Goal: Information Seeking & Learning: Learn about a topic

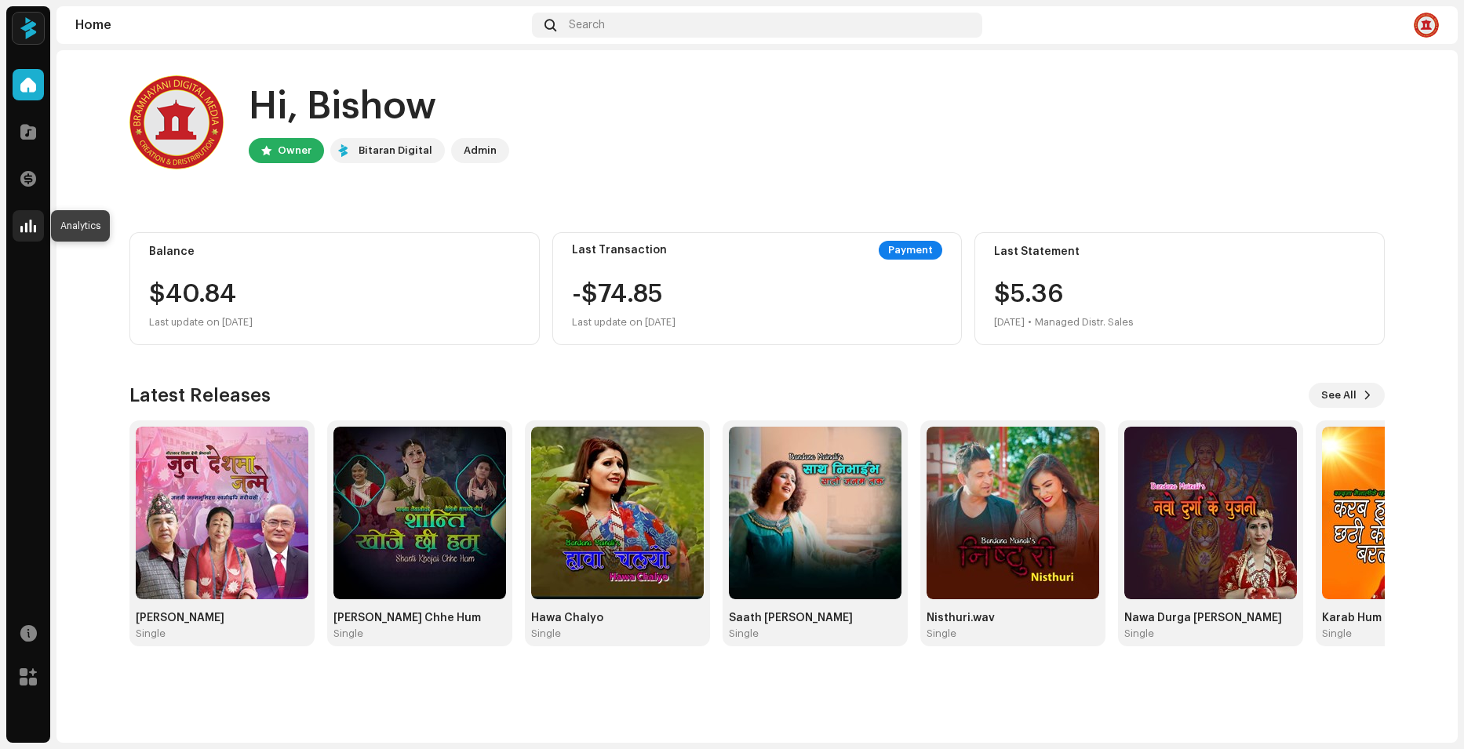
click at [30, 226] on span at bounding box center [28, 226] width 16 height 13
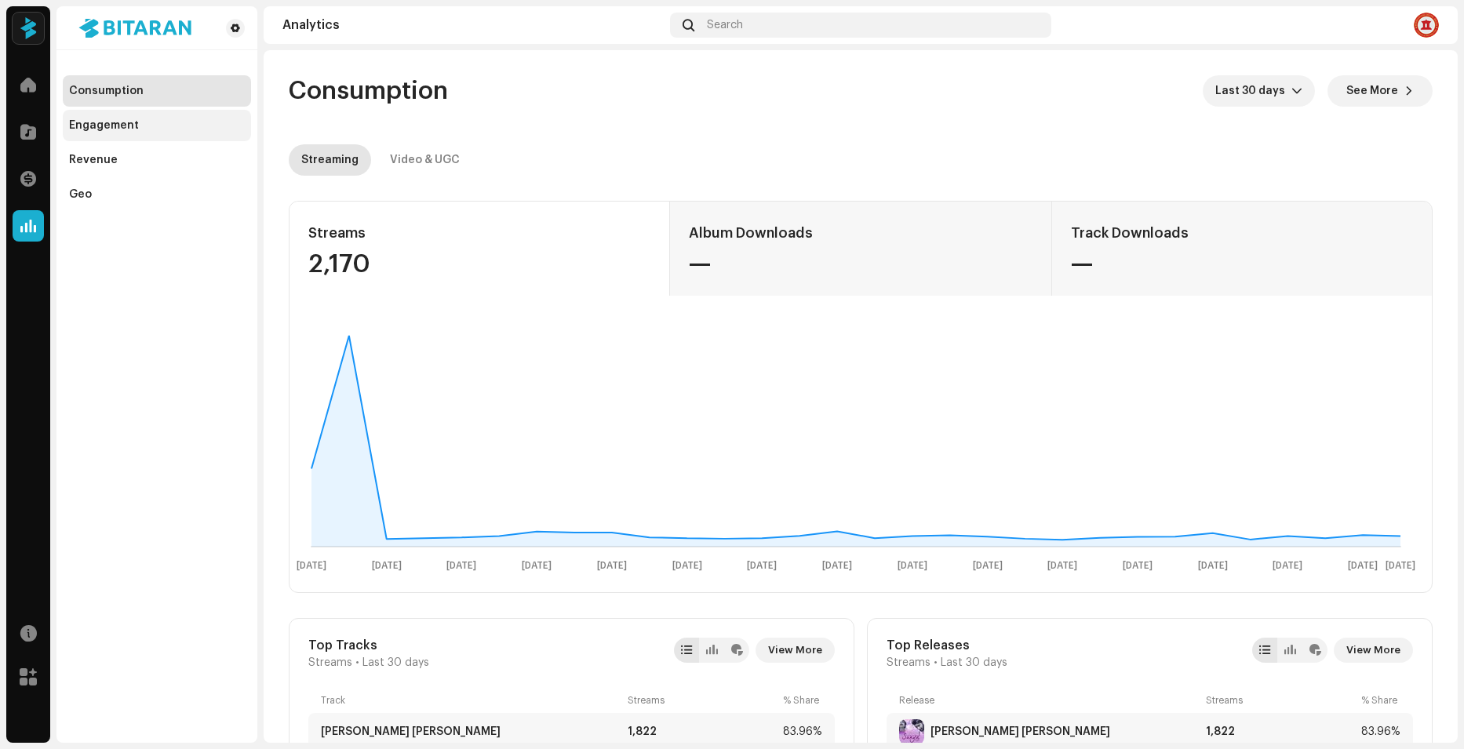
click at [94, 124] on div "Engagement" at bounding box center [104, 125] width 70 height 13
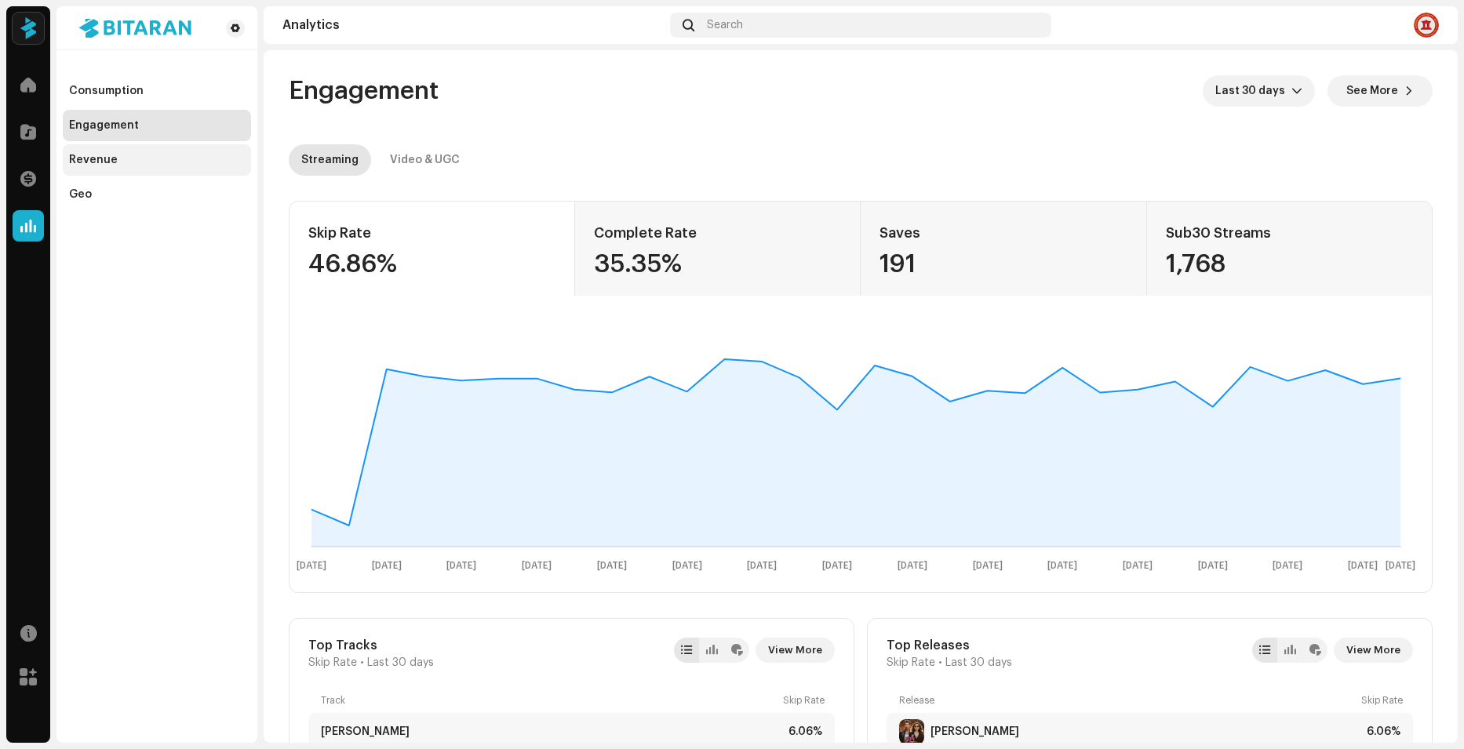
click at [89, 159] on div "Revenue" at bounding box center [93, 160] width 49 height 13
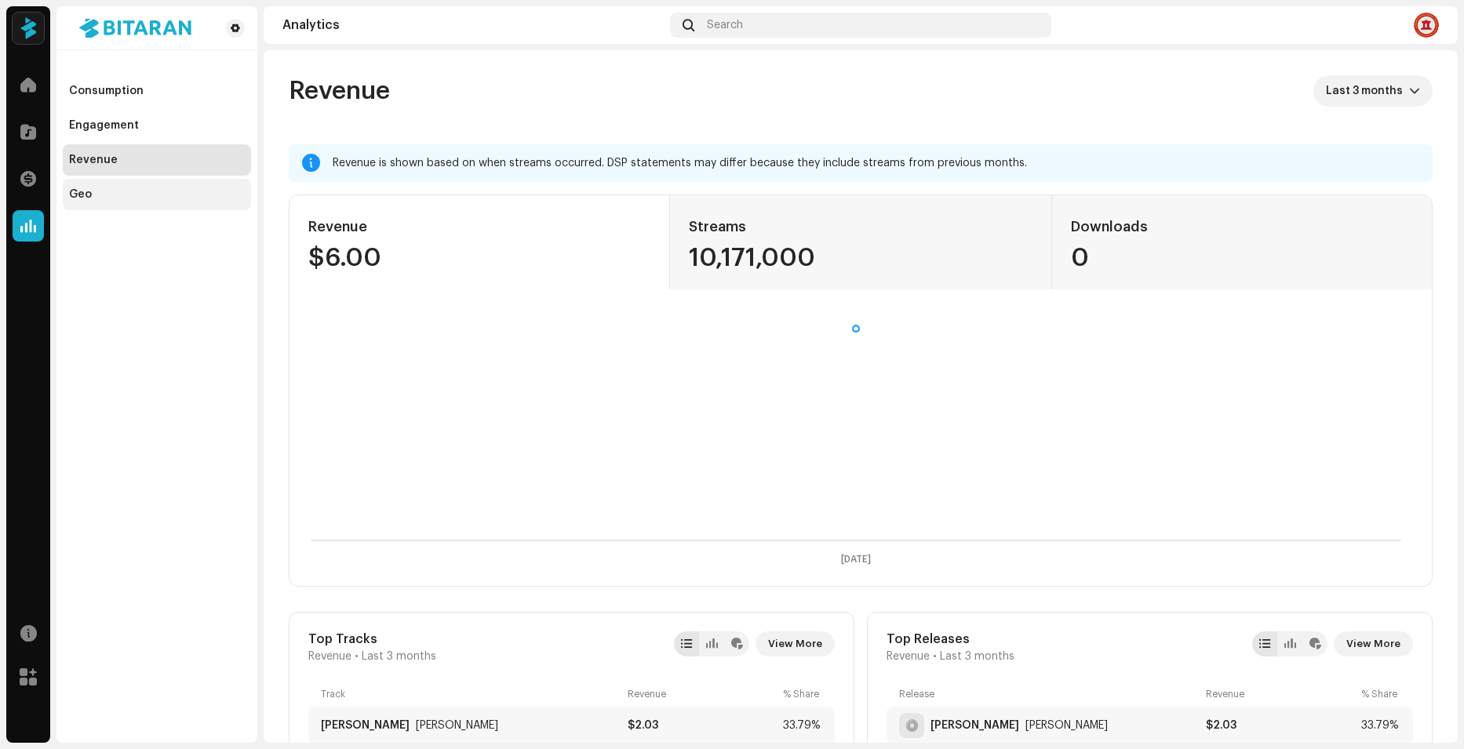
click at [85, 196] on div "Geo" at bounding box center [80, 194] width 23 height 13
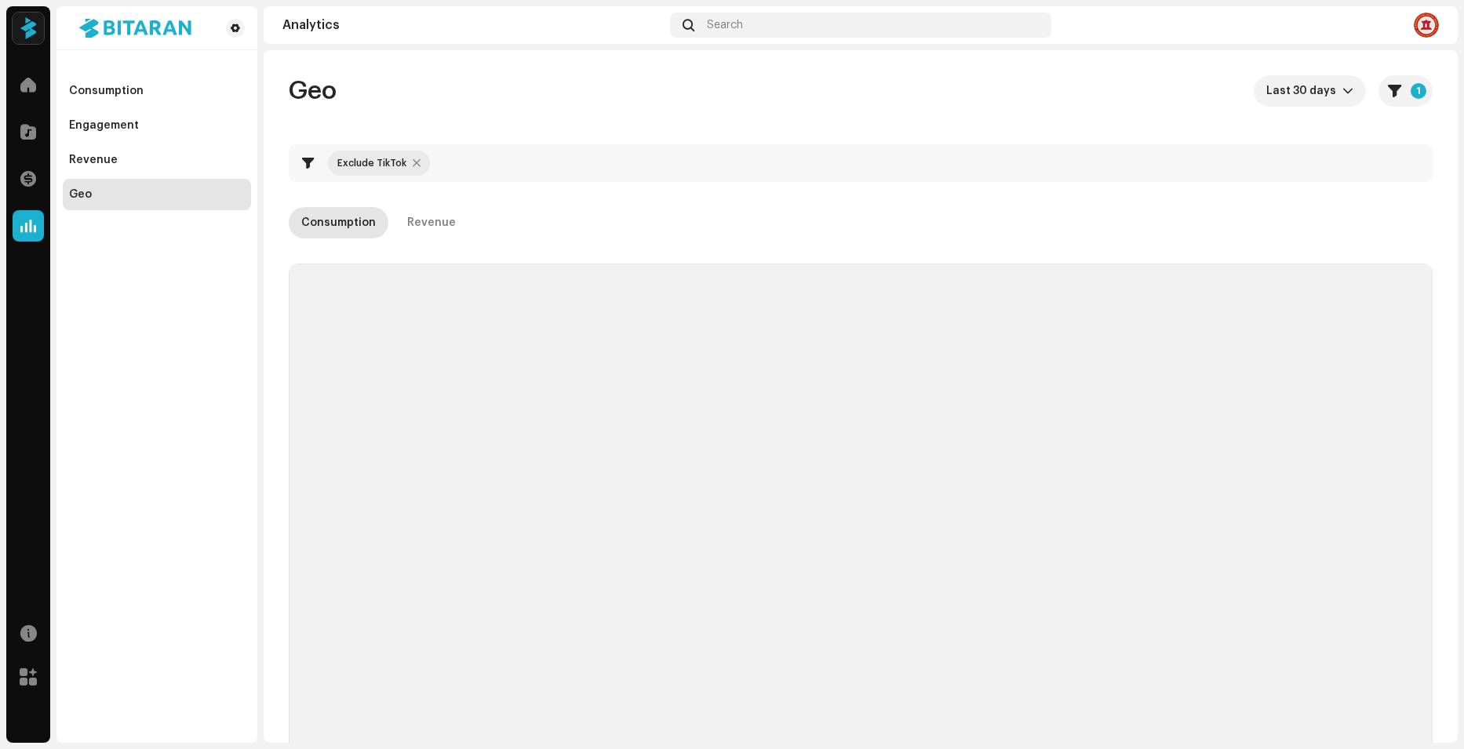
checkbox input "true"
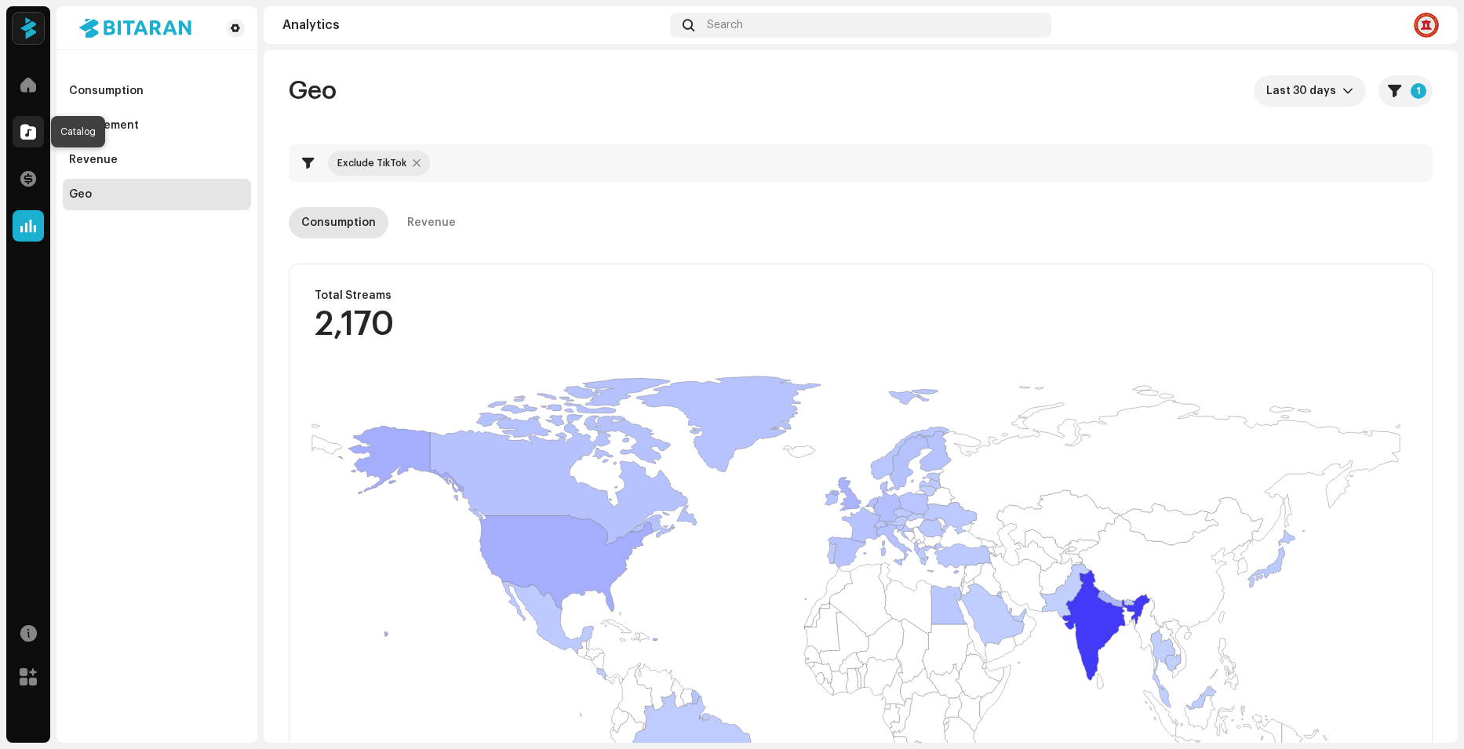
click at [35, 127] on span at bounding box center [28, 131] width 16 height 13
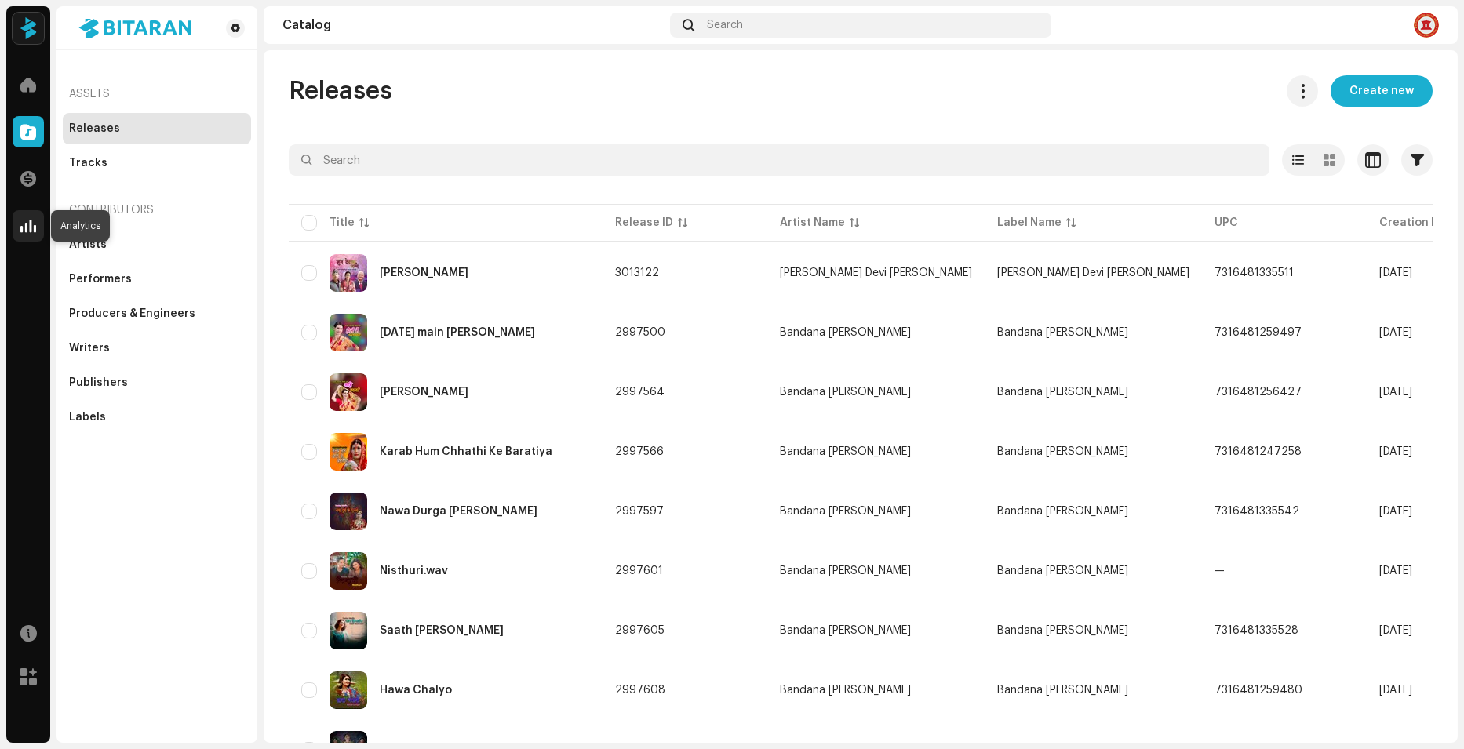
click at [24, 220] on span at bounding box center [28, 226] width 16 height 13
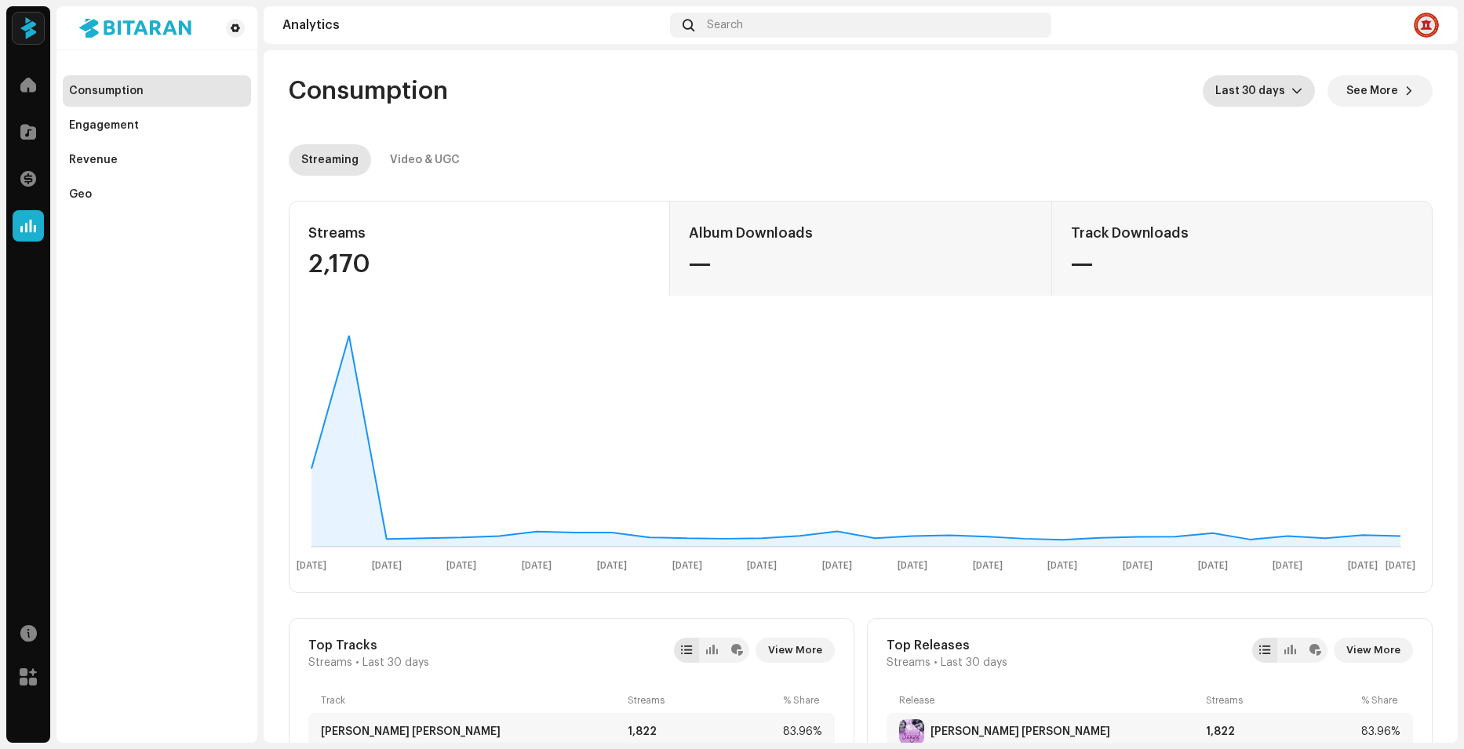
click at [1291, 89] on icon "dropdown trigger" at bounding box center [1296, 90] width 11 height 11
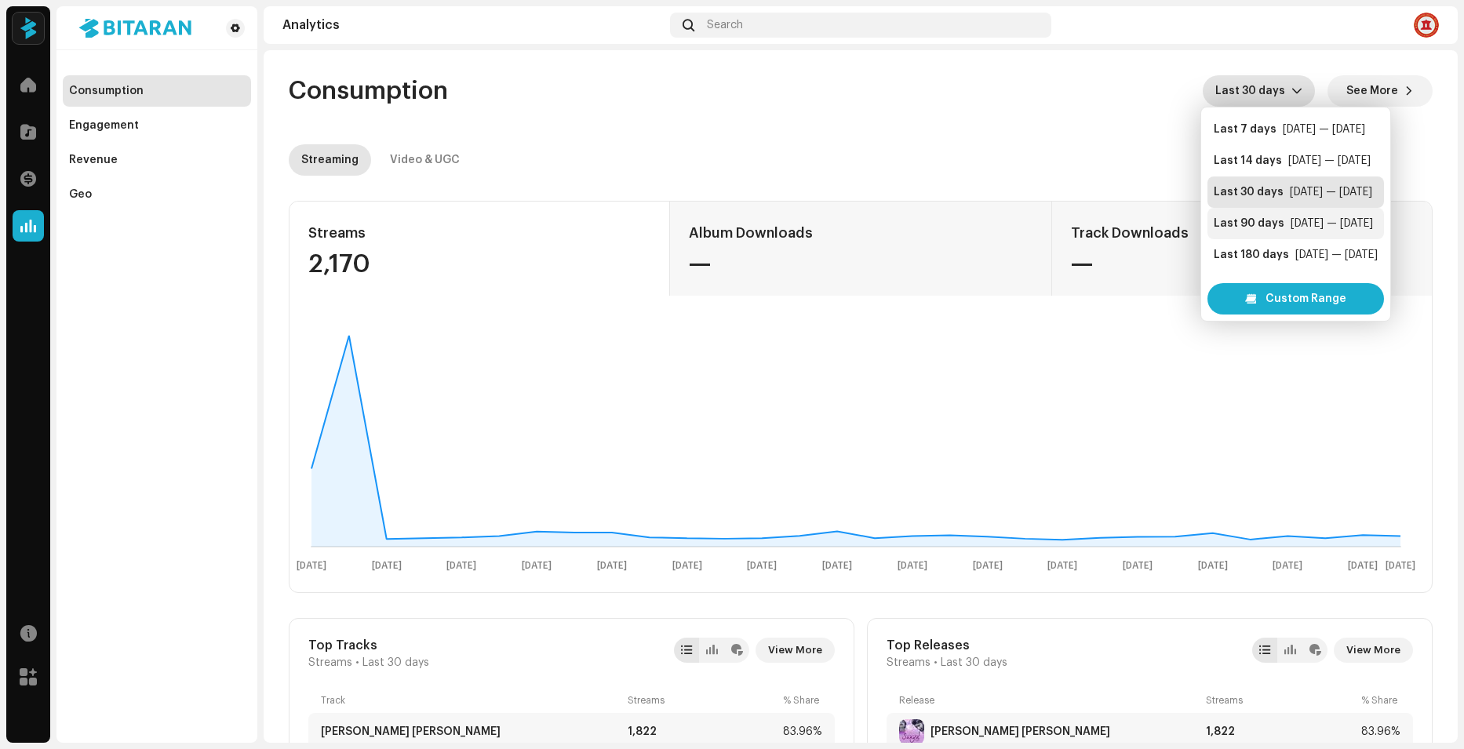
click at [1280, 227] on div "Last 90 days [DATE] — [DATE]" at bounding box center [1295, 224] width 164 height 16
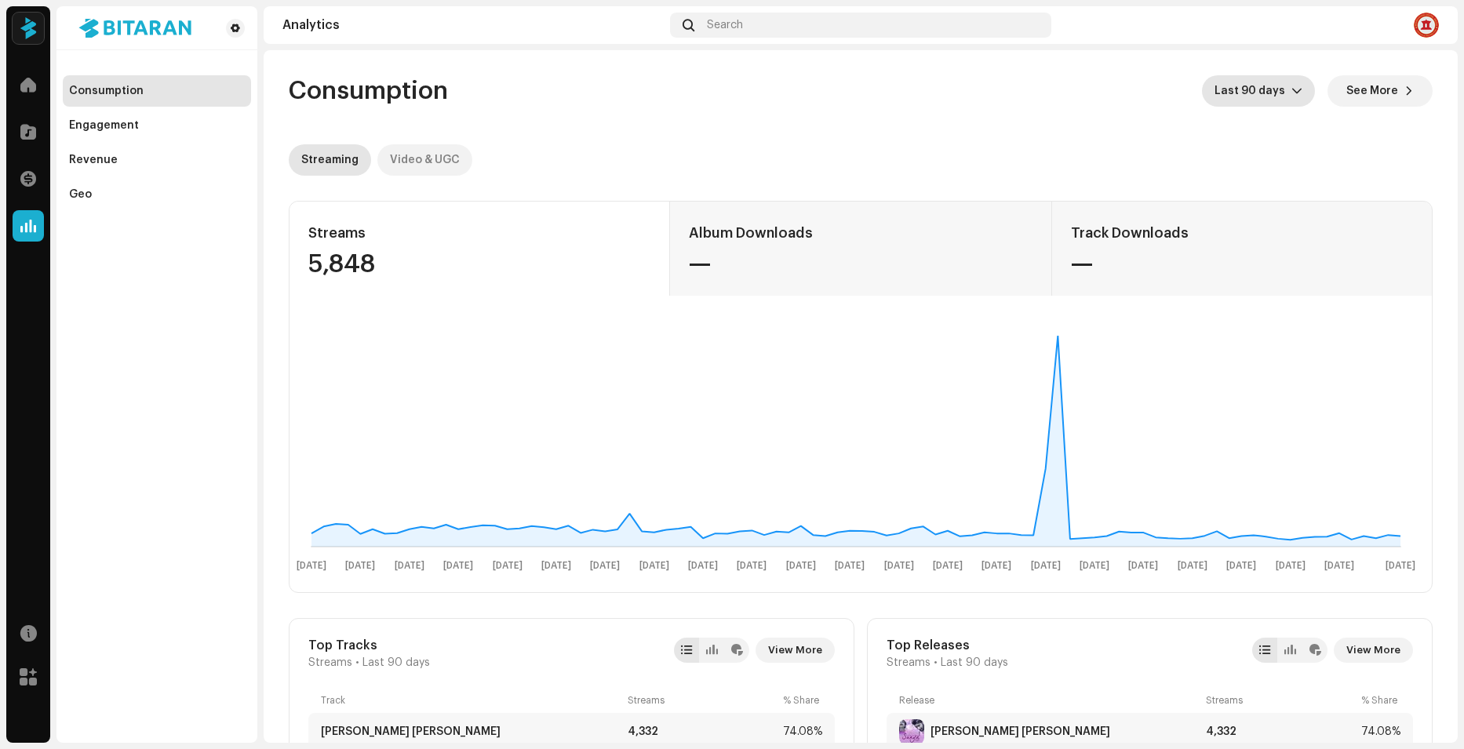
click at [424, 153] on div "Video & UGC" at bounding box center [425, 159] width 70 height 31
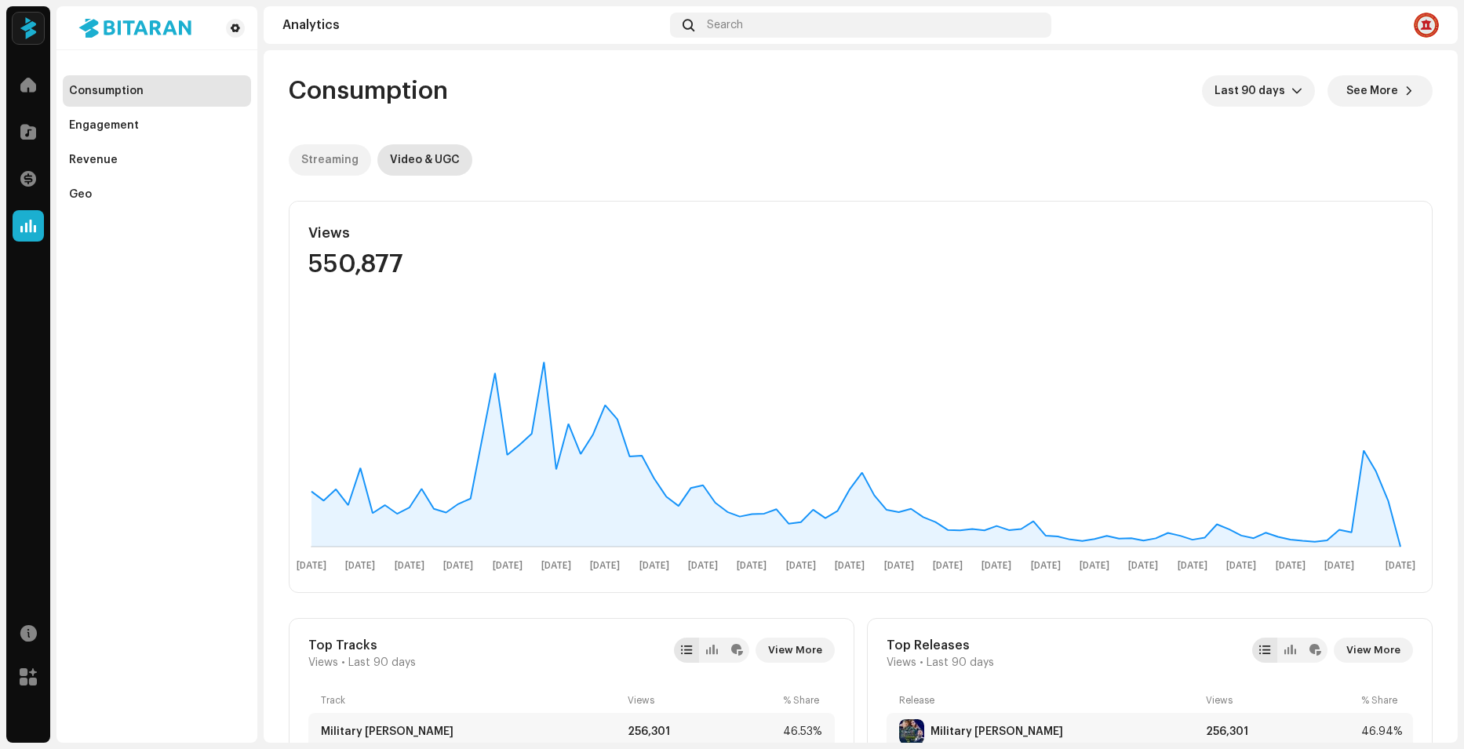
click at [357, 156] on p-tab "Streaming" at bounding box center [330, 159] width 82 height 31
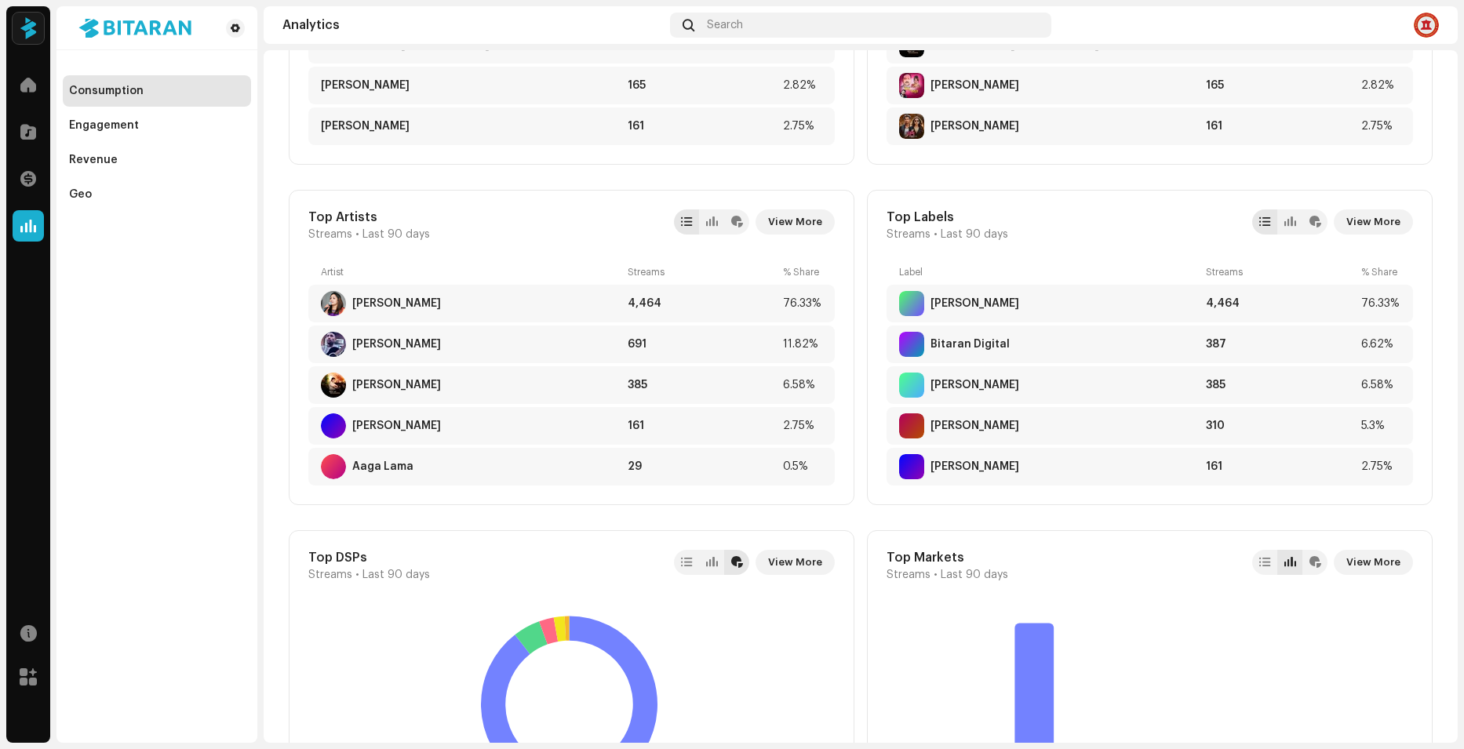
scroll to position [863, 0]
